Goal: Navigation & Orientation: Find specific page/section

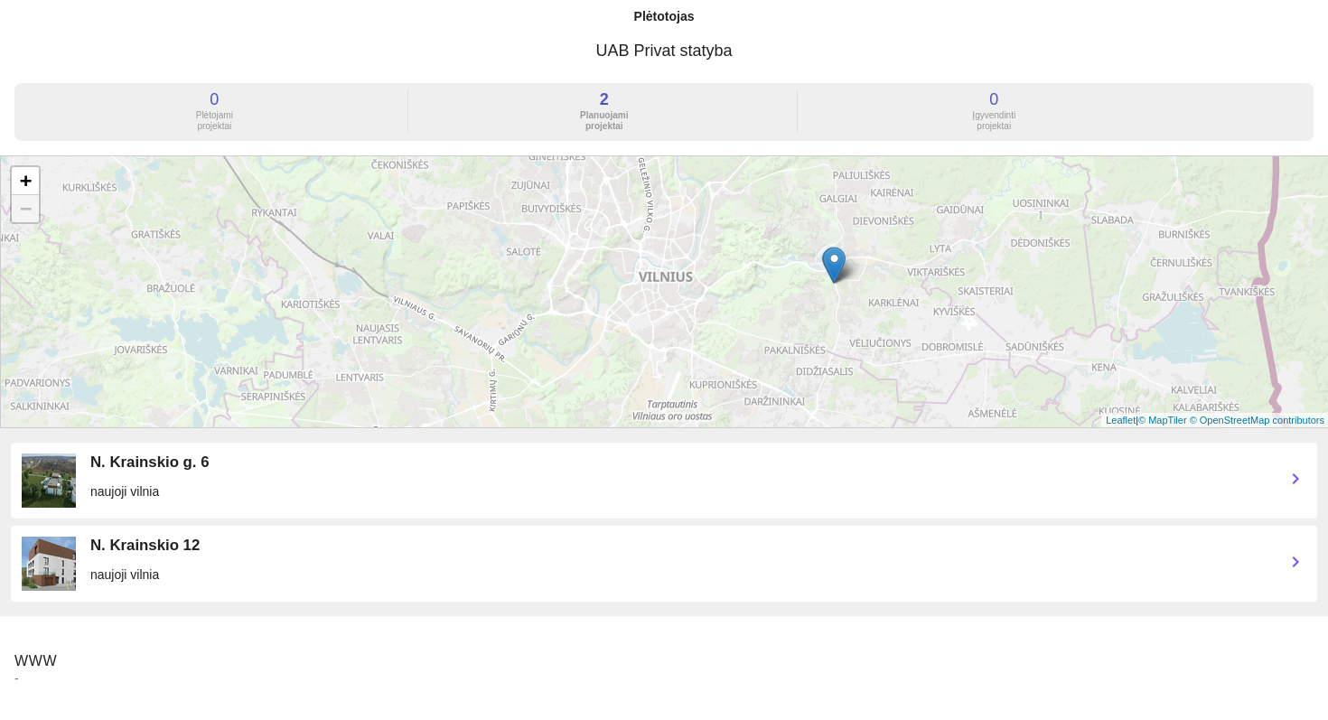
click at [51, 561] on img at bounding box center [49, 564] width 54 height 54
click at [126, 554] on div "N. Krainskio 12" at bounding box center [680, 546] width 1180 height 18
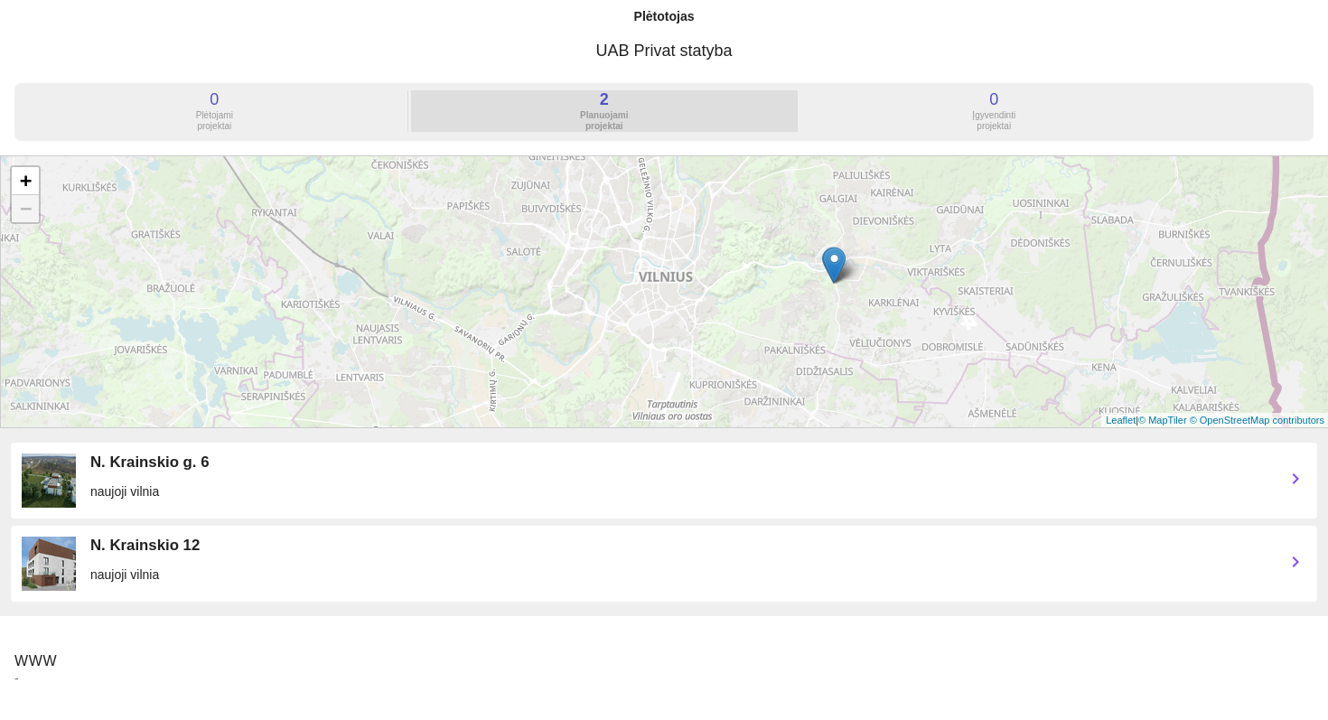
click at [613, 127] on div "Planuojami projektai" at bounding box center [604, 121] width 386 height 22
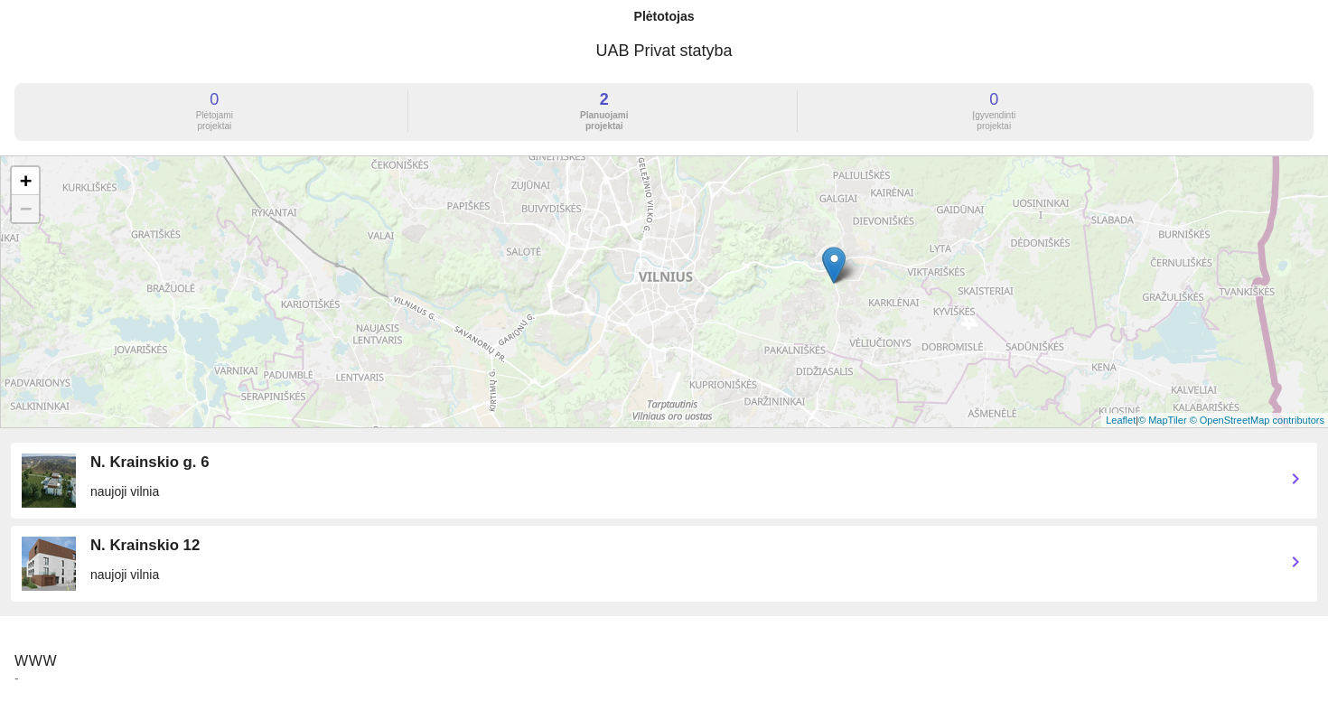
click at [843, 276] on img at bounding box center [834, 265] width 23 height 37
click at [808, 223] on link "Plačiau" at bounding box center [812, 220] width 35 height 13
